Goal: Navigation & Orientation: Find specific page/section

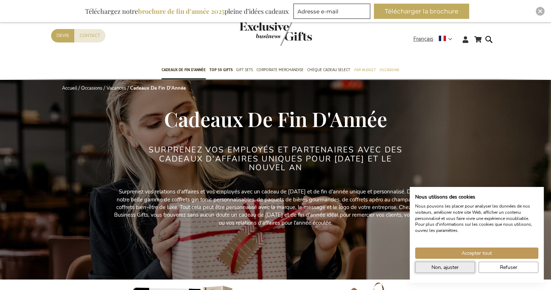
click at [450, 272] on button "Non, ajuster" at bounding box center [445, 266] width 60 height 11
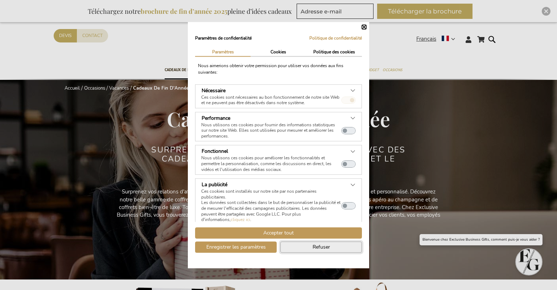
click at [299, 247] on button "Refuser" at bounding box center [321, 246] width 82 height 11
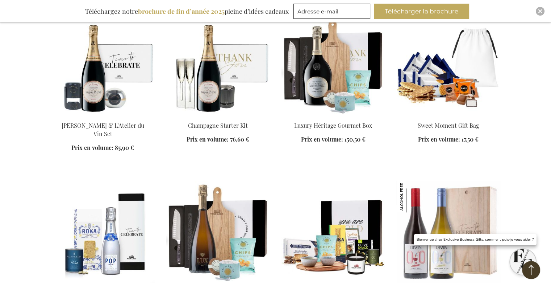
scroll to position [798, 0]
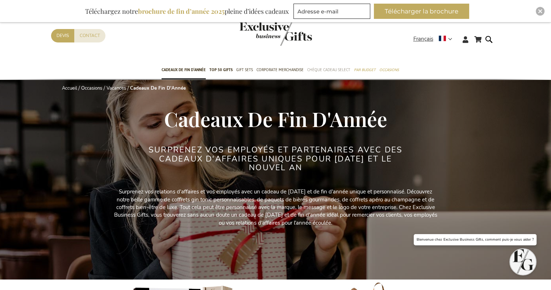
click at [336, 69] on span "Chèque Cadeau Select" at bounding box center [328, 70] width 43 height 8
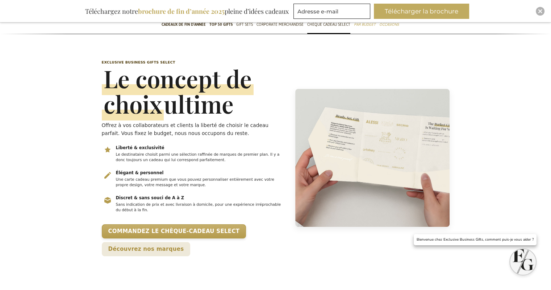
scroll to position [218, 0]
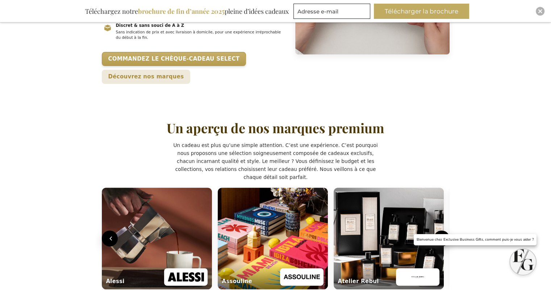
drag, startPoint x: 479, startPoint y: 154, endPoint x: 335, endPoint y: 173, distance: 145.2
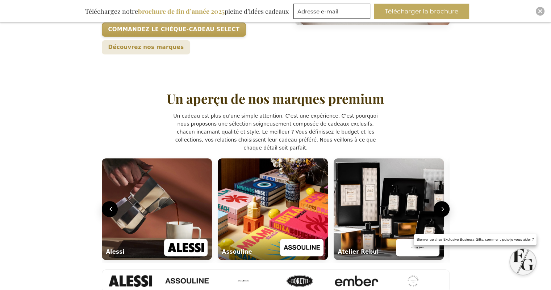
scroll to position [0, 0]
